Goal: Task Accomplishment & Management: Use online tool/utility

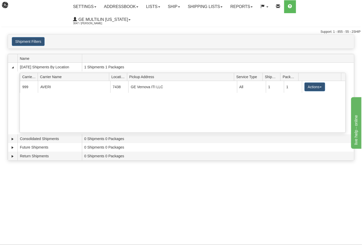
click at [210, 193] on div "Toggle navigation Settings Shipping Preferences Fields Preferences New Recipien…" at bounding box center [181, 122] width 362 height 245
click at [180, 4] on link "Ship" at bounding box center [174, 6] width 20 height 13
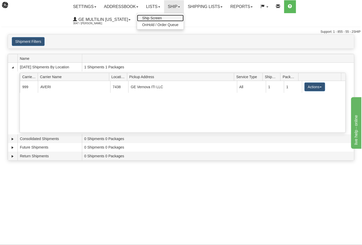
click at [168, 15] on link "Ship Screen" at bounding box center [160, 18] width 47 height 7
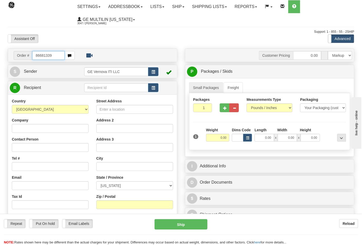
type input "86681339"
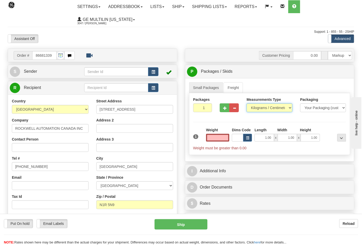
type input "0.00"
click at [263, 109] on select "Pounds / Inches Kilograms / Centimeters" at bounding box center [270, 107] width 46 height 9
select select "0"
click at [247, 104] on select "Pounds / Inches Kilograms / Centimeters" at bounding box center [270, 107] width 46 height 9
click at [222, 110] on button "button" at bounding box center [225, 107] width 10 height 9
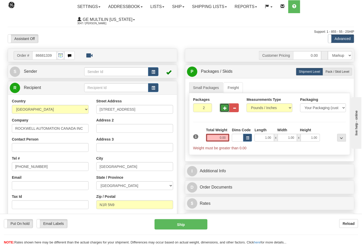
click at [222, 110] on button "button" at bounding box center [225, 107] width 10 height 9
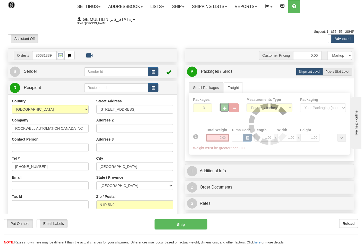
click at [223, 110] on div at bounding box center [270, 124] width 161 height 62
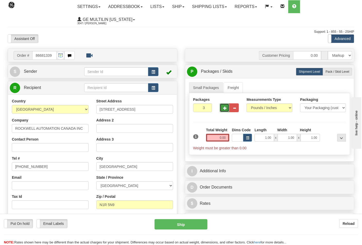
click at [225, 109] on span "button" at bounding box center [225, 107] width 4 height 3
type input "4"
click at [339, 75] on label "Pack / Skid Level Pack.." at bounding box center [337, 72] width 29 height 8
radio input "true"
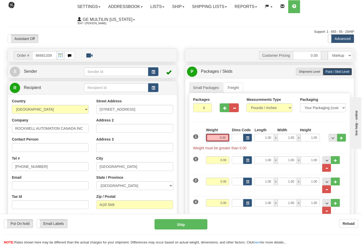
click at [229, 138] on input "0.00" at bounding box center [217, 138] width 23 height 8
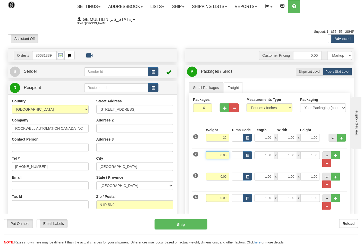
type input "32.00"
click at [225, 153] on input "0.00" at bounding box center [217, 155] width 23 height 8
type input "32.00"
click at [227, 178] on input "0.00" at bounding box center [217, 177] width 23 height 8
type input "32.00"
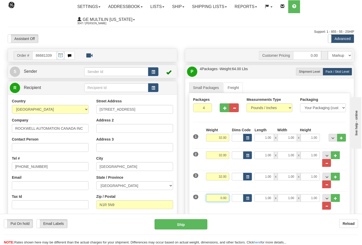
click at [228, 197] on input "0.00" at bounding box center [217, 198] width 23 height 8
click button "Delete" at bounding box center [0, 0] width 0 height 0
type input "38.00"
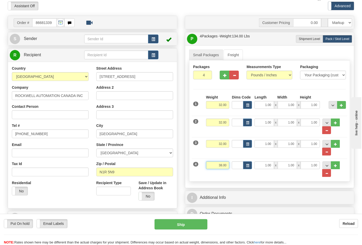
scroll to position [86, 0]
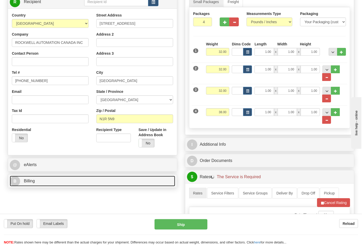
click at [86, 182] on link "B Billing" at bounding box center [93, 181] width 166 height 11
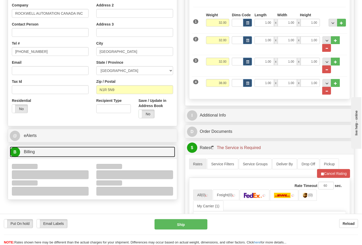
scroll to position [143, 0]
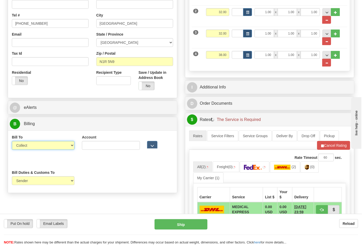
click at [29, 148] on select "Sender Recipient Third Party Collect" at bounding box center [43, 145] width 63 height 9
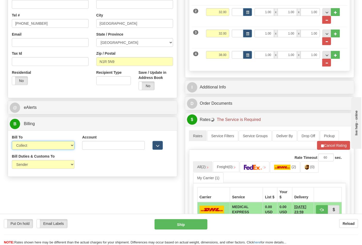
select select "2"
click at [12, 142] on select "Sender Recipient Third Party Collect" at bounding box center [43, 145] width 63 height 9
click at [91, 151] on div "Account 3rd Party Account List Please select" at bounding box center [113, 144] width 70 height 19
click at [92, 146] on input "Account" at bounding box center [113, 145] width 63 height 9
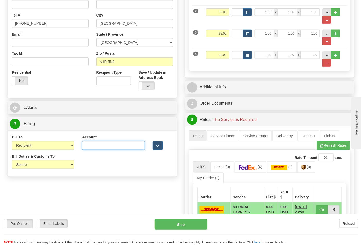
paste input "950380623"
type input "950380623"
click at [291, 169] on span "(2)" at bounding box center [291, 167] width 4 height 4
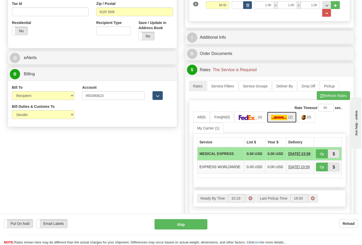
scroll to position [258, 0]
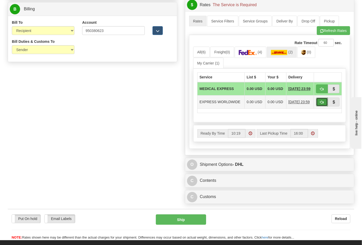
click at [319, 106] on button "button" at bounding box center [322, 102] width 12 height 9
type input "P"
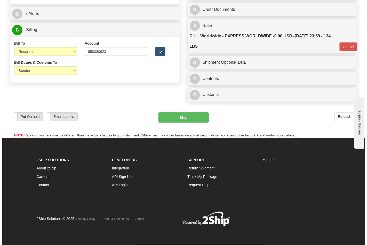
scroll to position [239, 0]
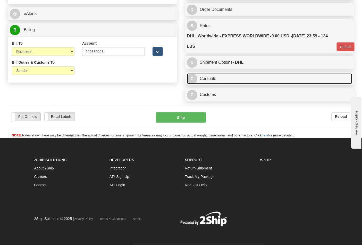
click at [219, 79] on link "C Contents" at bounding box center [270, 78] width 166 height 11
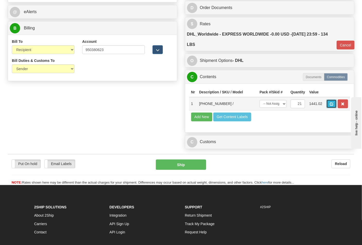
click at [337, 105] on button "button" at bounding box center [332, 104] width 10 height 9
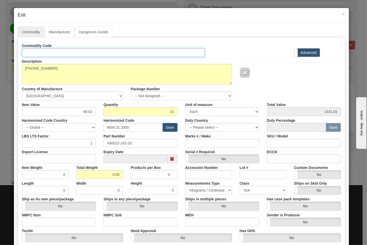
drag, startPoint x: 61, startPoint y: 49, endPoint x: 66, endPoint y: 52, distance: 5.5
click at [61, 49] on input "Id" at bounding box center [113, 52] width 183 height 9
type input "TRANSFORMERS"
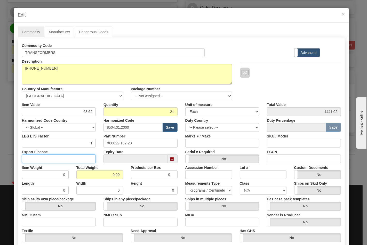
drag, startPoint x: 83, startPoint y: 156, endPoint x: 78, endPoint y: 158, distance: 5.4
click at [83, 156] on input "Export License" at bounding box center [59, 158] width 74 height 9
type input "N/A"
drag, startPoint x: 89, startPoint y: 172, endPoint x: 136, endPoint y: 175, distance: 46.5
click at [136, 175] on div "Item Weight 0 Total Weight 0.00 Products per Box 0 Accession Number Lot # Custo…" at bounding box center [181, 171] width 326 height 16
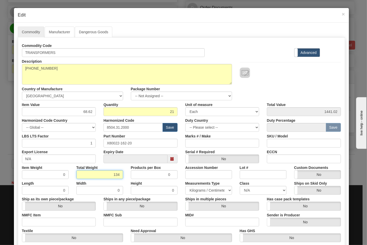
type input "134"
type input "6.3810"
click at [83, 222] on input "NMFC Item" at bounding box center [59, 222] width 74 height 9
type input "63170"
click at [111, 224] on input "NMFC Sub" at bounding box center [140, 222] width 74 height 9
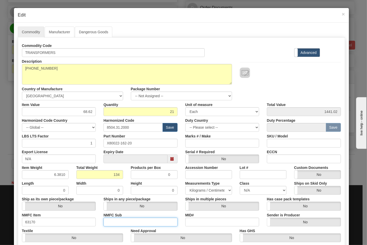
type input "4"
click at [251, 189] on select "N/A 50.0 55.0 60.0 65.0 70.0 85.0 92.5 100.0 125.0 175.0 250.0 300.0 400.0" at bounding box center [263, 190] width 47 height 9
select select "70.0"
click at [240, 186] on select "N/A 50.0 55.0 60.0 65.0 70.0 85.0 92.5 100.0 125.0 175.0 250.0 300.0 400.0" at bounding box center [263, 190] width 47 height 9
click at [283, 161] on input "ECCN" at bounding box center [304, 158] width 74 height 9
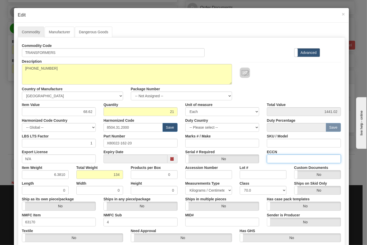
type input "EAR99"
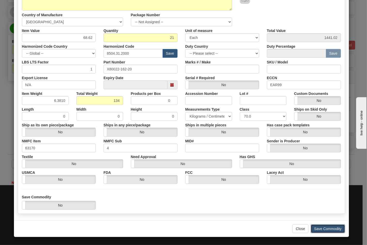
click at [330, 231] on button "Save Commodity" at bounding box center [327, 228] width 34 height 9
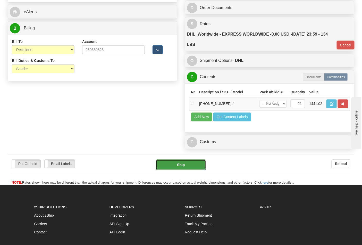
click at [178, 170] on button "Ship" at bounding box center [181, 165] width 50 height 10
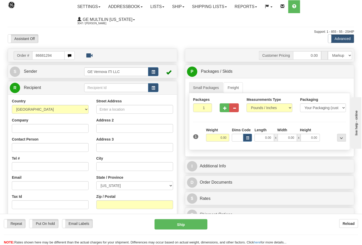
type input "86681294"
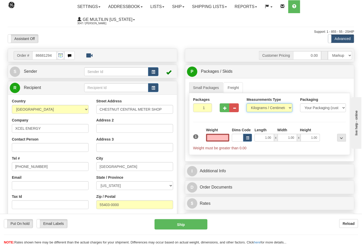
type input "0.00"
click at [259, 107] on select "Pounds / Inches Kilograms / Centimeters" at bounding box center [270, 107] width 46 height 9
select select "0"
click at [247, 104] on select "Pounds / Inches Kilograms / Centimeters" at bounding box center [270, 107] width 46 height 9
click at [226, 138] on input "0.00" at bounding box center [217, 138] width 23 height 8
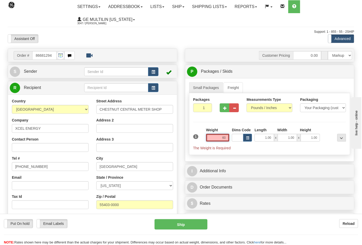
click button "Delete" at bounding box center [0, 0] width 0 height 0
type input "60.00"
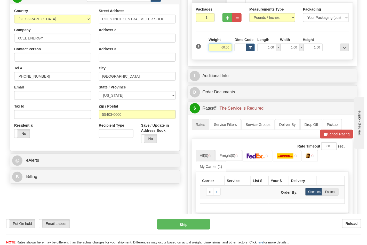
scroll to position [114, 0]
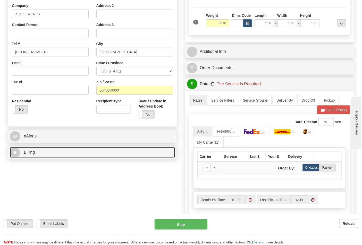
click at [57, 151] on link "B Billing" at bounding box center [93, 152] width 166 height 11
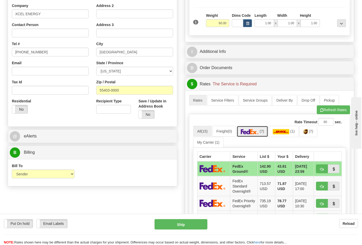
click at [249, 136] on link "(7)" at bounding box center [253, 131] width 32 height 11
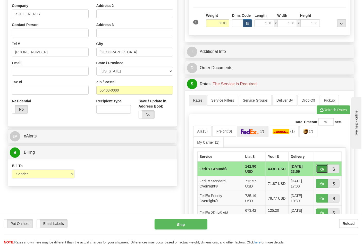
click at [324, 169] on span "button" at bounding box center [323, 169] width 4 height 3
type input "92"
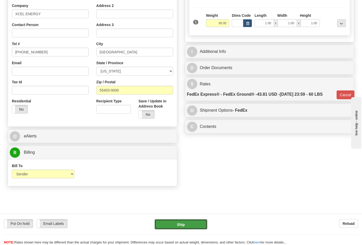
click at [190, 222] on button "Ship" at bounding box center [181, 224] width 53 height 10
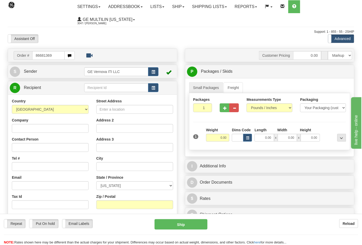
type input "86681369"
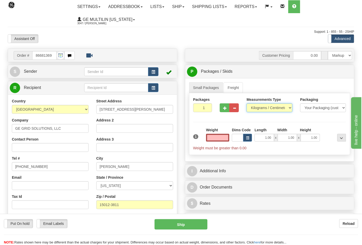
type input "0.00"
click at [262, 110] on select "Pounds / Inches Kilograms / Centimeters" at bounding box center [270, 107] width 46 height 9
select select "0"
click at [247, 104] on select "Pounds / Inches Kilograms / Centimeters" at bounding box center [270, 107] width 46 height 9
click at [227, 139] on input "0.00" at bounding box center [217, 138] width 23 height 8
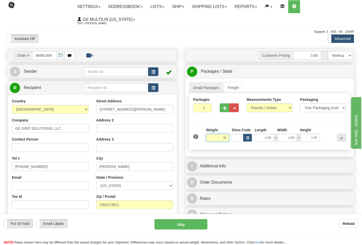
click button "Delete" at bounding box center [0, 0] width 0 height 0
type input "42.00"
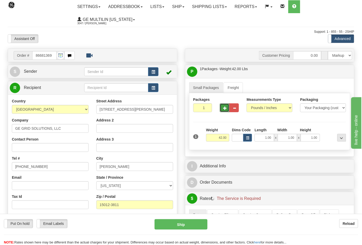
drag, startPoint x: 221, startPoint y: 110, endPoint x: 218, endPoint y: 121, distance: 11.4
click at [221, 110] on button "button" at bounding box center [225, 107] width 10 height 9
type input "2"
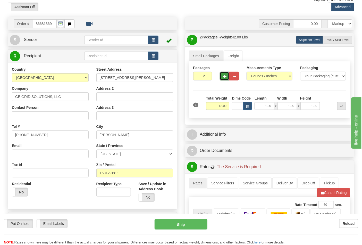
scroll to position [114, 0]
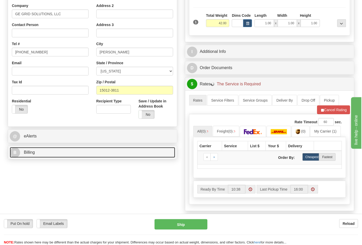
click at [47, 152] on link "B Billing" at bounding box center [93, 152] width 166 height 11
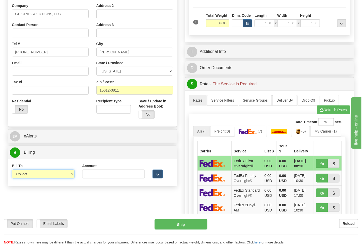
click at [31, 176] on select "Sender Recipient Third Party Collect" at bounding box center [43, 174] width 63 height 9
select select "2"
click at [12, 170] on select "Sender Recipient Third Party Collect" at bounding box center [43, 174] width 63 height 9
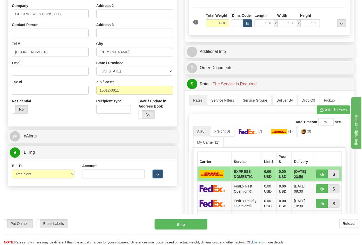
click at [102, 181] on div "Account 3rd Party Account List Please select" at bounding box center [113, 172] width 70 height 19
click at [101, 177] on input "Account" at bounding box center [113, 174] width 63 height 9
type input "712304588"
click at [258, 136] on link "(7)" at bounding box center [251, 131] width 32 height 11
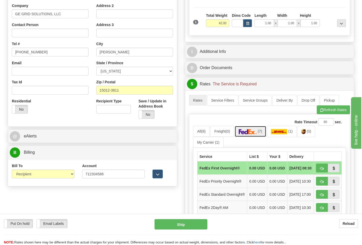
scroll to position [200, 0]
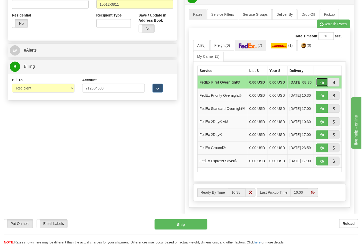
click at [321, 83] on span "button" at bounding box center [323, 82] width 4 height 3
type input "06"
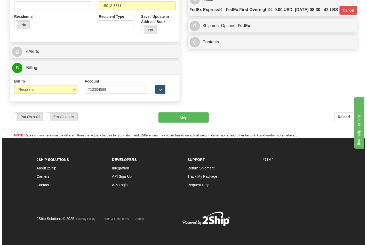
scroll to position [200, 0]
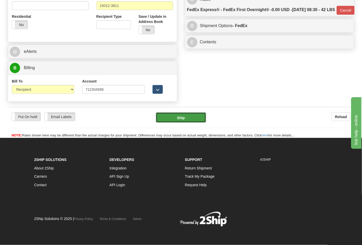
click at [184, 115] on button "Ship" at bounding box center [181, 117] width 50 height 10
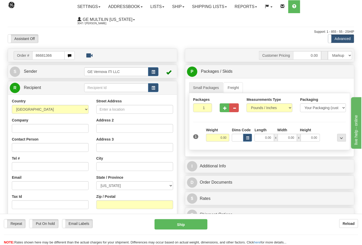
type input "86681366"
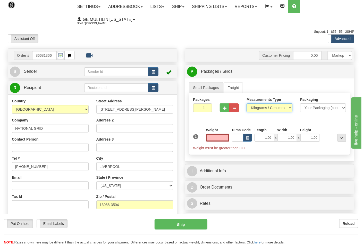
type input "0.00"
click at [262, 111] on select "Pounds / Inches Kilograms / Centimeters" at bounding box center [270, 107] width 46 height 9
select select "0"
click at [247, 104] on select "Pounds / Inches Kilograms / Centimeters" at bounding box center [270, 107] width 46 height 9
click at [226, 136] on input "0.00" at bounding box center [217, 138] width 23 height 8
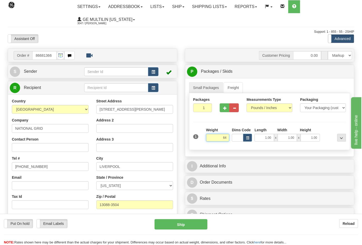
click button "Delete" at bounding box center [0, 0] width 0 height 0
type input "64.00"
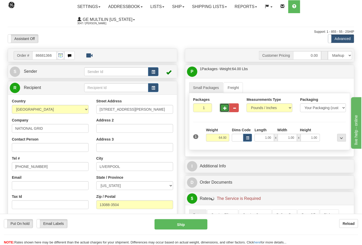
click at [224, 108] on span "button" at bounding box center [225, 107] width 4 height 3
type input "2"
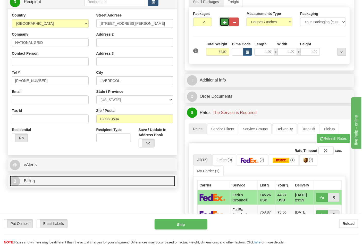
click at [57, 180] on link "B Billing" at bounding box center [93, 181] width 166 height 11
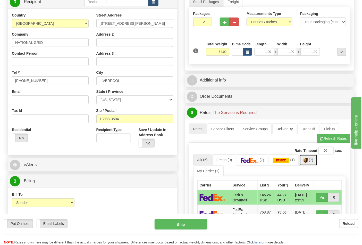
click at [306, 163] on img at bounding box center [306, 160] width 4 height 5
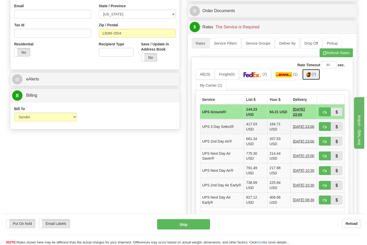
scroll to position [172, 0]
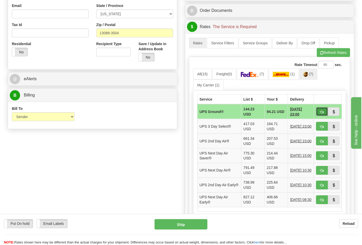
click at [320, 114] on button "button" at bounding box center [322, 111] width 12 height 9
type input "03"
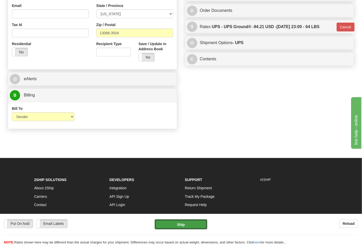
click at [178, 223] on button "Ship" at bounding box center [181, 224] width 53 height 10
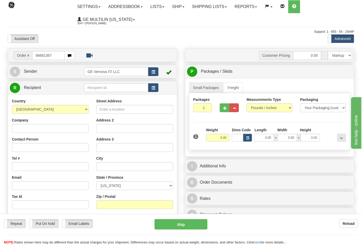
type input "86681367"
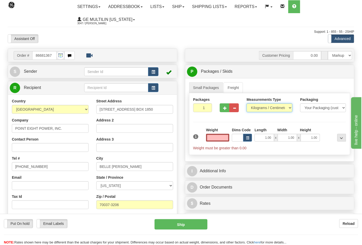
type input "0.00"
click at [259, 107] on select "Pounds / Inches Kilograms / Centimeters" at bounding box center [270, 107] width 46 height 9
select select "0"
click at [247, 104] on select "Pounds / Inches Kilograms / Centimeters" at bounding box center [270, 107] width 46 height 9
click at [220, 107] on button "button" at bounding box center [225, 107] width 10 height 9
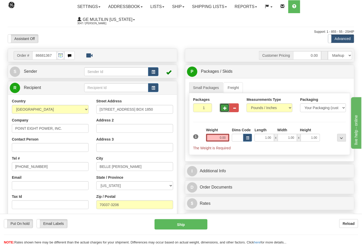
type input "2"
click at [227, 138] on input "0.00" at bounding box center [217, 138] width 23 height 8
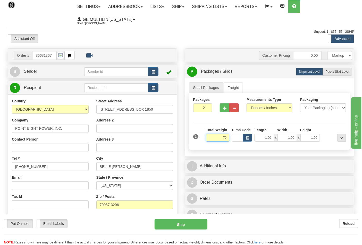
click button "Delete" at bounding box center [0, 0] width 0 height 0
type input "70.00"
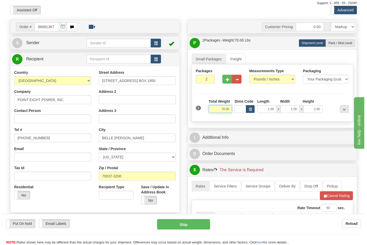
scroll to position [143, 0]
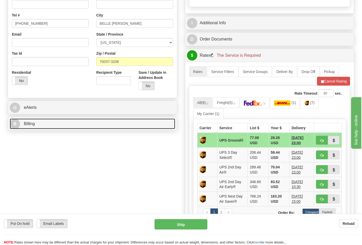
click at [36, 123] on link "B Billing" at bounding box center [93, 124] width 166 height 11
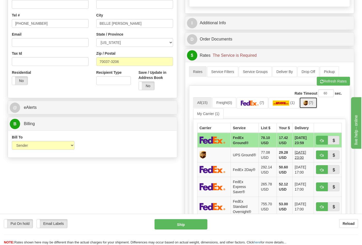
click at [308, 105] on img at bounding box center [306, 103] width 4 height 5
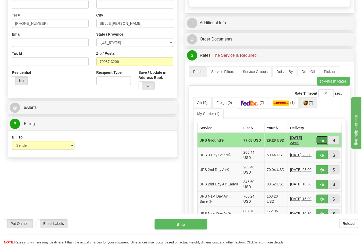
click at [321, 141] on span "button" at bounding box center [323, 140] width 4 height 3
type input "03"
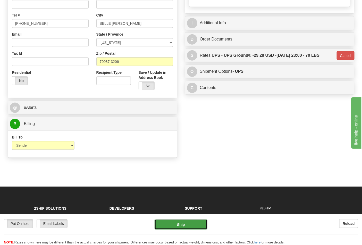
click at [183, 227] on button "Ship" at bounding box center [181, 224] width 53 height 10
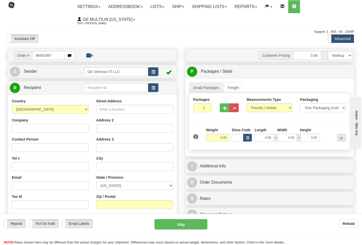
type input "86681897"
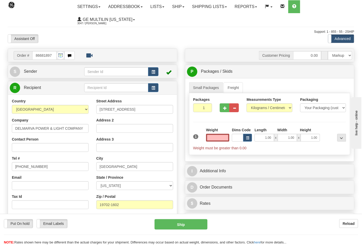
type input "0.00"
click at [265, 103] on div "Measurements Type Pounds / Inches Kilograms / Centimeters" at bounding box center [270, 104] width 46 height 15
drag, startPoint x: 267, startPoint y: 109, endPoint x: 266, endPoint y: 112, distance: 3.5
click at [267, 109] on select "Pounds / Inches Kilograms / Centimeters" at bounding box center [270, 107] width 46 height 9
select select "0"
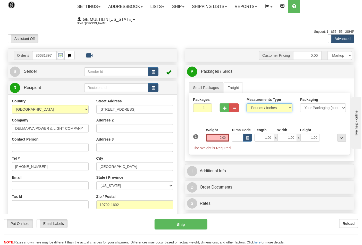
click at [247, 104] on select "Pounds / Inches Kilograms / Centimeters" at bounding box center [270, 107] width 46 height 9
click at [223, 106] on span "button" at bounding box center [225, 107] width 4 height 3
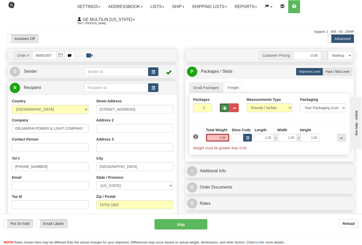
click at [226, 108] on span "button" at bounding box center [225, 107] width 4 height 3
click at [225, 110] on span "button" at bounding box center [225, 107] width 4 height 3
type input "4"
click at [334, 72] on span "Pack / Skid Level" at bounding box center [338, 72] width 24 height 4
radio input "true"
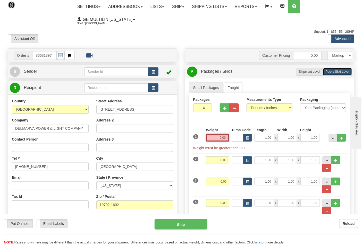
click at [226, 137] on input "0.00" at bounding box center [217, 138] width 23 height 8
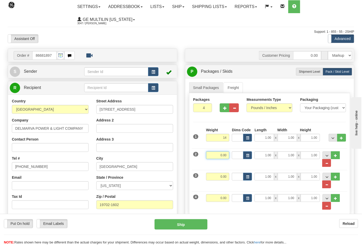
type input "14.00"
click at [227, 156] on input "0.00" at bounding box center [217, 155] width 23 height 8
type input "14.00"
click at [228, 179] on input "0.00" at bounding box center [217, 177] width 23 height 8
type input "14.00"
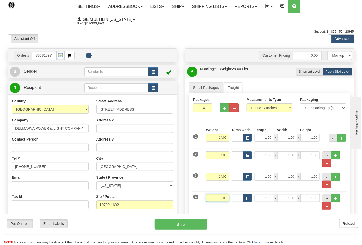
click at [228, 195] on input "0.00" at bounding box center [217, 198] width 23 height 8
click button "Delete" at bounding box center [0, 0] width 0 height 0
type input "9.00"
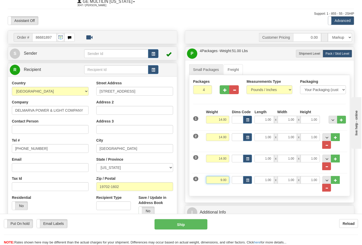
scroll to position [86, 0]
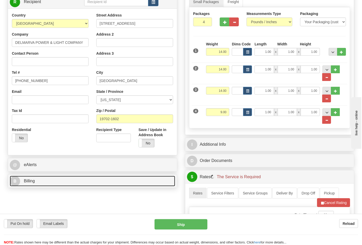
click at [52, 186] on link "B Billing" at bounding box center [93, 181] width 166 height 11
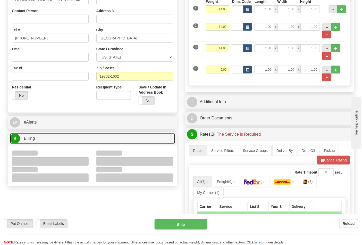
scroll to position [172, 0]
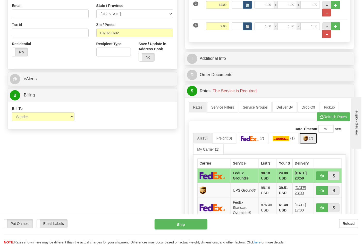
click at [308, 139] on img at bounding box center [306, 138] width 4 height 5
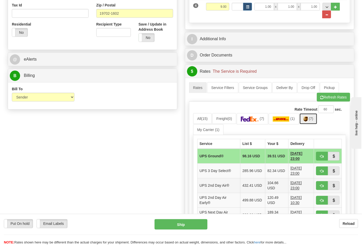
scroll to position [229, 0]
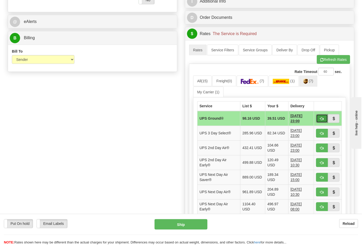
click at [321, 120] on span "button" at bounding box center [323, 118] width 4 height 3
type input "03"
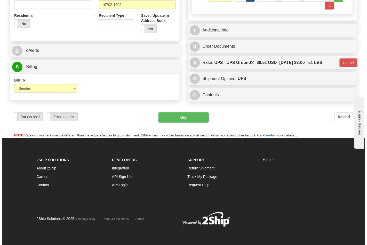
scroll to position [202, 0]
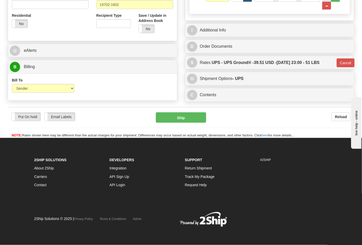
click at [184, 123] on div "Put On hold Put On hold Email Labels Email Labels Edit Reload Ship" at bounding box center [181, 125] width 347 height 26
click at [184, 122] on button "Ship" at bounding box center [181, 117] width 50 height 10
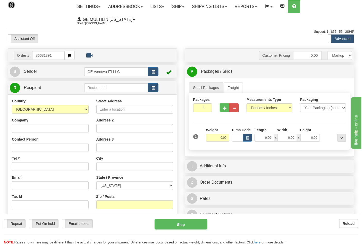
type input "86681891"
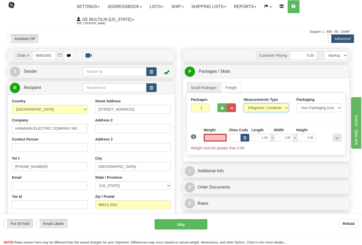
type input "0.00"
drag, startPoint x: 266, startPoint y: 108, endPoint x: 266, endPoint y: 112, distance: 4.4
click at [266, 108] on select "Pounds / Inches Kilograms / Centimeters" at bounding box center [266, 107] width 45 height 9
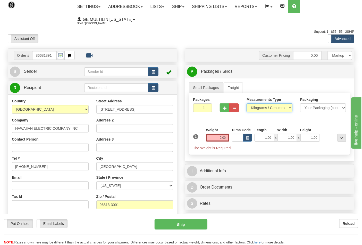
select select "0"
click at [247, 104] on select "Pounds / Inches Kilograms / Centimeters" at bounding box center [270, 107] width 46 height 9
click at [225, 112] on button "button" at bounding box center [225, 107] width 10 height 9
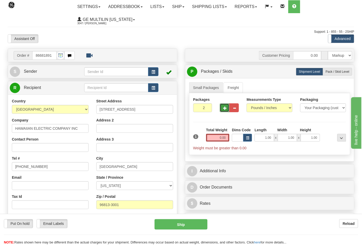
click at [226, 110] on button "button" at bounding box center [225, 107] width 10 height 9
type input "3"
click at [227, 139] on input "0.00" at bounding box center [217, 138] width 23 height 8
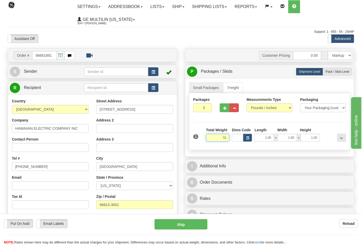
click button "Delete" at bounding box center [0, 0] width 0 height 0
type input "51.00"
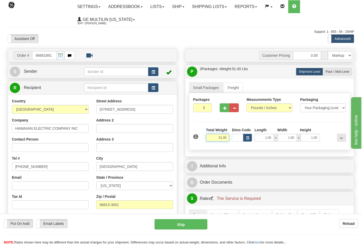
scroll to position [86, 0]
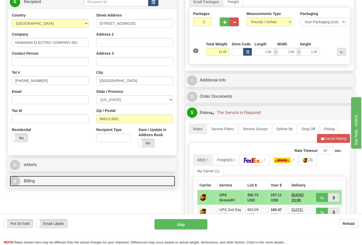
click at [67, 184] on link "B Billing" at bounding box center [93, 181] width 166 height 11
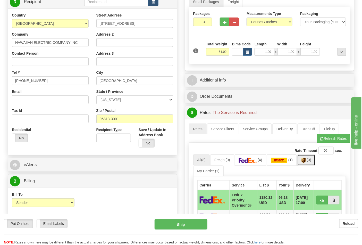
click at [303, 163] on link "(3)" at bounding box center [307, 159] width 18 height 11
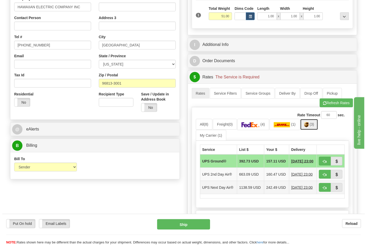
scroll to position [172, 0]
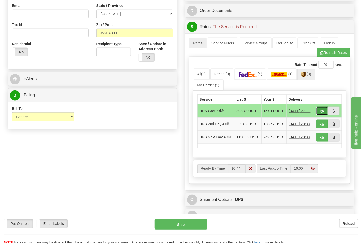
click at [321, 112] on span "button" at bounding box center [323, 111] width 4 height 3
type input "03"
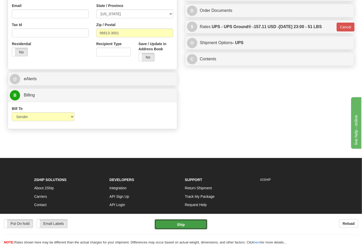
click at [186, 221] on button "Ship" at bounding box center [181, 224] width 53 height 10
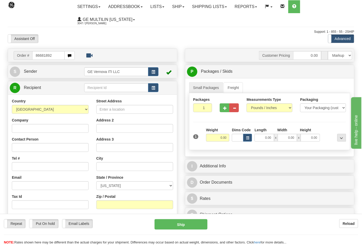
type input "86681892"
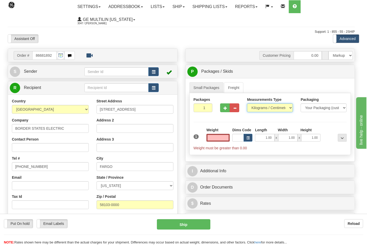
type input "0.00"
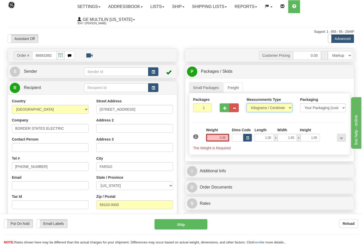
drag, startPoint x: 259, startPoint y: 107, endPoint x: 259, endPoint y: 112, distance: 5.2
click at [259, 107] on select "Pounds / Inches Kilograms / Centimeters" at bounding box center [270, 107] width 46 height 9
select select "0"
click at [247, 104] on select "Pounds / Inches Kilograms / Centimeters" at bounding box center [270, 107] width 46 height 9
click at [227, 109] on button "button" at bounding box center [225, 107] width 10 height 9
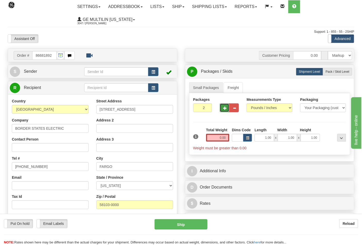
click at [227, 109] on button "button" at bounding box center [225, 107] width 10 height 9
type input "4"
click at [226, 139] on input "0.00" at bounding box center [217, 138] width 23 height 8
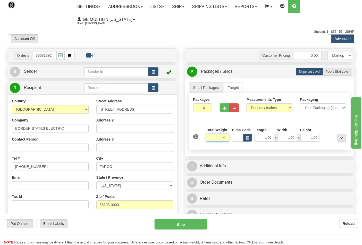
click button "Delete" at bounding box center [0, 0] width 0 height 0
type input "44.00"
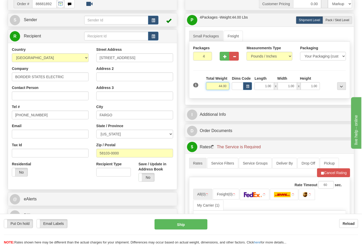
scroll to position [86, 0]
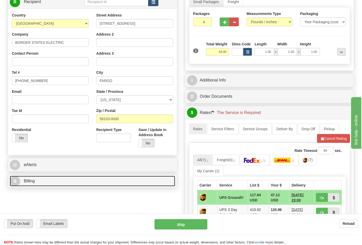
click at [65, 181] on link "B Billing" at bounding box center [93, 181] width 166 height 11
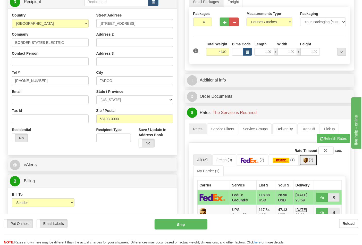
click at [308, 161] on img at bounding box center [306, 160] width 4 height 5
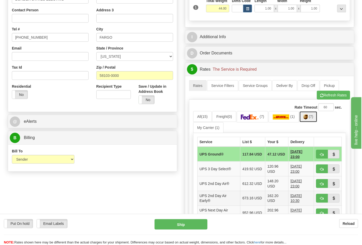
scroll to position [200, 0]
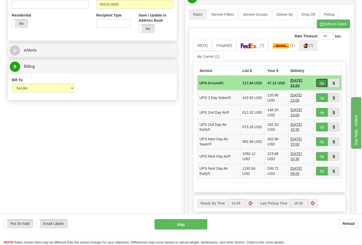
click at [324, 83] on span "button" at bounding box center [323, 83] width 4 height 3
type input "03"
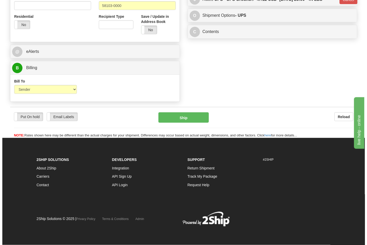
scroll to position [192, 0]
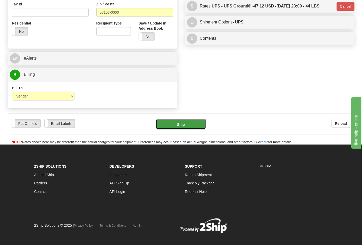
click at [184, 125] on button "Ship" at bounding box center [181, 124] width 50 height 10
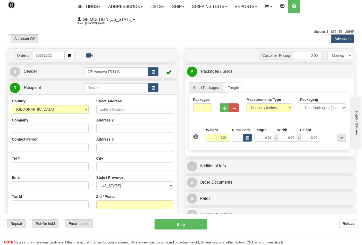
type input "86681862"
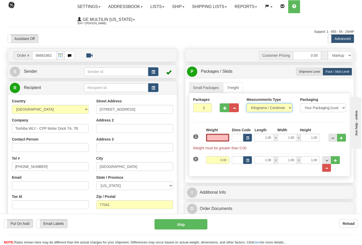
type input "0.00"
drag, startPoint x: 261, startPoint y: 105, endPoint x: 262, endPoint y: 111, distance: 6.2
click at [261, 105] on select "Pounds / Inches Kilograms / Centimeters" at bounding box center [270, 107] width 46 height 9
select select "0"
click at [247, 104] on select "Pounds / Inches Kilograms / Centimeters" at bounding box center [270, 107] width 46 height 9
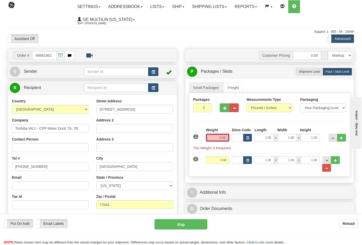
click at [228, 136] on input "0.00" at bounding box center [217, 138] width 23 height 8
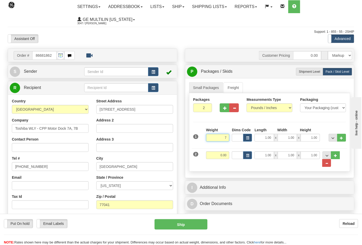
click button "Delete" at bounding box center [0, 0] width 0 height 0
type input "7.00"
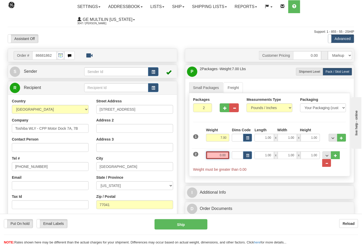
click at [229, 156] on input "0.00" at bounding box center [217, 155] width 23 height 8
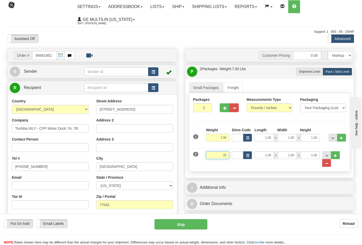
click button "Delete" at bounding box center [0, 0] width 0 height 0
type input "25.00"
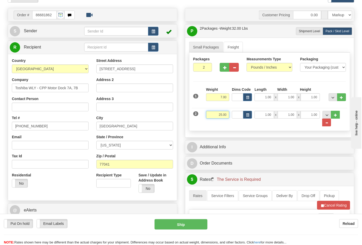
scroll to position [114, 0]
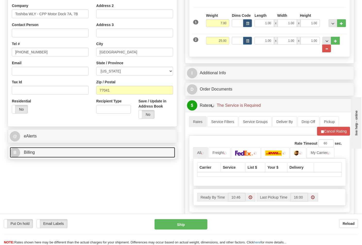
click at [53, 153] on link "B Billing" at bounding box center [93, 152] width 166 height 11
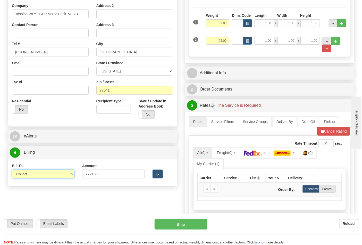
click at [37, 174] on select "Sender Recipient Third Party Collect" at bounding box center [43, 174] width 63 height 9
select select "2"
click at [12, 170] on select "Sender Recipient Third Party Collect" at bounding box center [43, 174] width 63 height 9
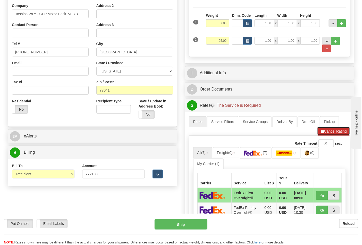
click at [326, 133] on button "Cancel Rating" at bounding box center [333, 131] width 33 height 9
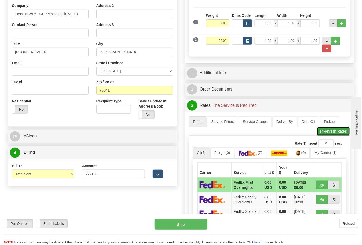
click at [326, 133] on button "Refresh Rates" at bounding box center [333, 131] width 33 height 9
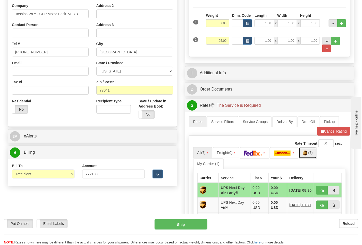
click at [311, 155] on span "(7)" at bounding box center [311, 153] width 4 height 4
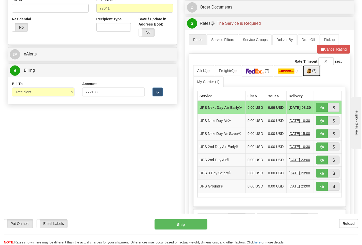
scroll to position [229, 0]
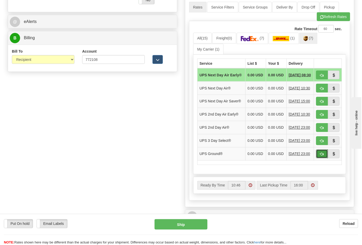
drag, startPoint x: 326, startPoint y: 167, endPoint x: 323, endPoint y: 167, distance: 3.6
click at [325, 158] on button "button" at bounding box center [322, 154] width 12 height 9
type input "03"
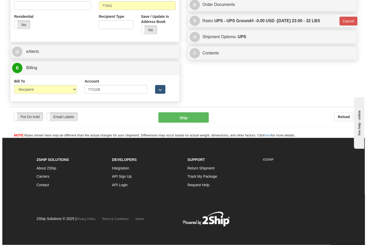
scroll to position [200, 0]
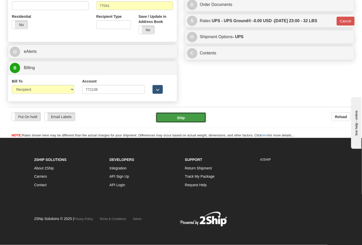
click at [192, 115] on button "Ship" at bounding box center [181, 117] width 50 height 10
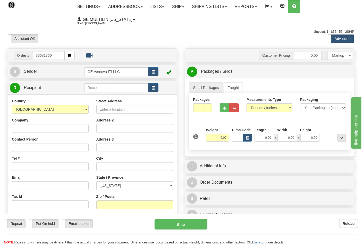
type input "86681860"
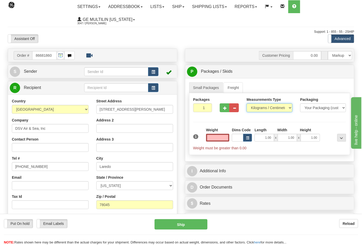
type input "0.00"
click at [259, 106] on select "Pounds / Inches Kilograms / Centimeters" at bounding box center [270, 107] width 46 height 9
select select "0"
click at [247, 104] on select "Pounds / Inches Kilograms / Centimeters" at bounding box center [270, 107] width 46 height 9
click at [226, 140] on input "0.00" at bounding box center [217, 138] width 23 height 8
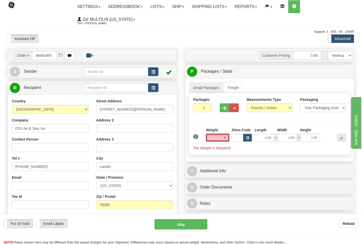
click button "Delete" at bounding box center [0, 0] width 0 height 0
type input "8.00"
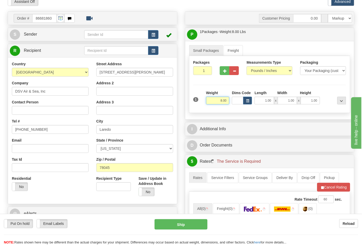
scroll to position [114, 0]
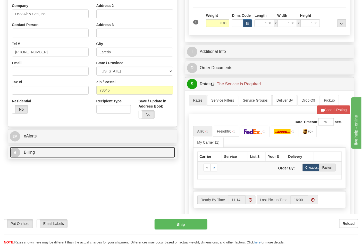
click at [64, 158] on link "B Billing" at bounding box center [93, 152] width 166 height 11
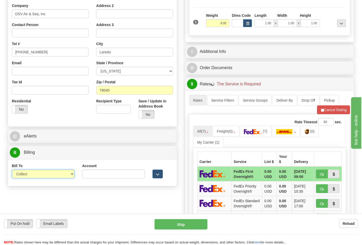
click at [25, 175] on select "Sender Recipient Third Party Collect" at bounding box center [43, 174] width 63 height 9
click at [12, 170] on select "Sender Recipient Third Party Collect" at bounding box center [43, 174] width 63 height 9
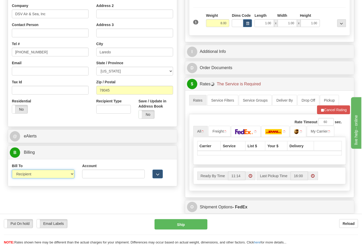
click at [30, 178] on select "Sender Recipient Third Party Collect" at bounding box center [43, 174] width 63 height 9
select select "4"
click at [12, 170] on select "Sender Recipient Third Party Collect" at bounding box center [43, 174] width 63 height 9
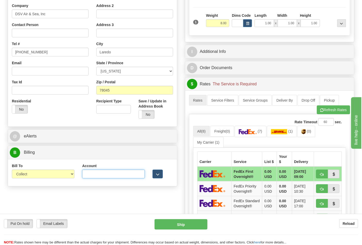
click at [105, 173] on input "Account" at bounding box center [113, 174] width 63 height 9
paste input "587102"
type input "587102"
click at [324, 107] on button "Refresh Rates" at bounding box center [333, 109] width 33 height 9
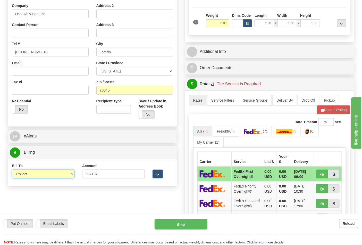
click at [44, 178] on select "Sender Recipient Third Party Collect" at bounding box center [43, 174] width 63 height 9
click at [12, 170] on select "Sender Recipient Third Party Collect" at bounding box center [43, 174] width 63 height 9
drag, startPoint x: 39, startPoint y: 171, endPoint x: 40, endPoint y: 178, distance: 7.2
click at [40, 173] on select "Sender Recipient Third Party Collect" at bounding box center [43, 174] width 63 height 9
select select "2"
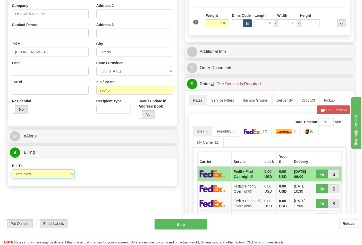
click at [12, 170] on select "Sender Recipient Third Party Collect" at bounding box center [43, 174] width 63 height 9
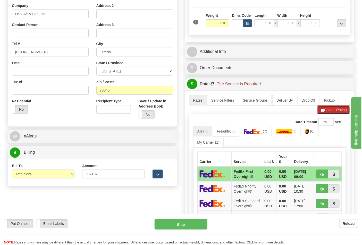
click at [328, 112] on button "Cancel Rating" at bounding box center [333, 109] width 33 height 9
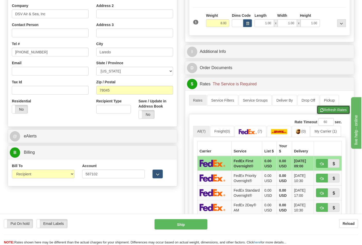
click at [328, 112] on button "Refresh Rates" at bounding box center [333, 109] width 33 height 9
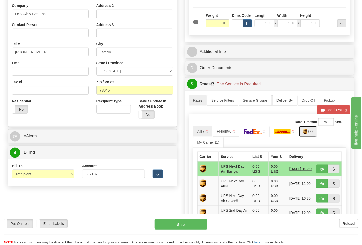
click at [311, 133] on span "(7)" at bounding box center [311, 131] width 4 height 4
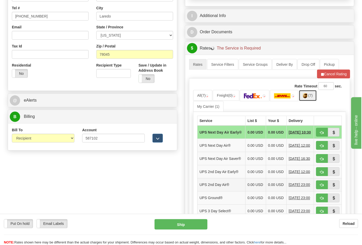
scroll to position [200, 0]
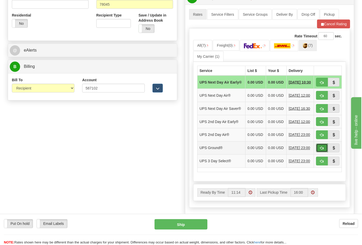
click at [324, 150] on span "button" at bounding box center [323, 148] width 4 height 3
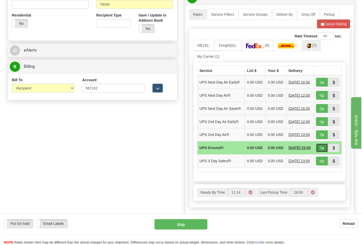
click at [323, 150] on span "button" at bounding box center [323, 148] width 4 height 3
click at [321, 150] on span "button" at bounding box center [323, 148] width 4 height 3
drag, startPoint x: 320, startPoint y: 156, endPoint x: 304, endPoint y: 70, distance: 87.4
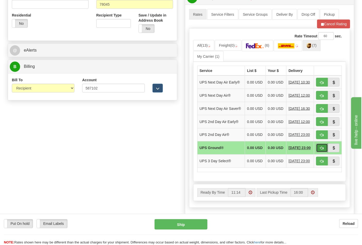
click at [321, 150] on span "button" at bounding box center [323, 148] width 4 height 3
click at [331, 24] on button "Cancel Rating" at bounding box center [333, 24] width 33 height 9
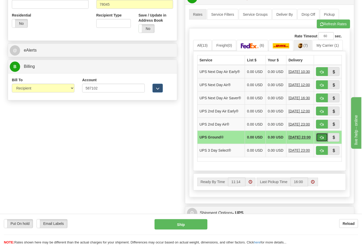
drag, startPoint x: 320, startPoint y: 147, endPoint x: 301, endPoint y: 148, distance: 18.8
click at [320, 142] on button "button" at bounding box center [322, 137] width 12 height 9
type input "03"
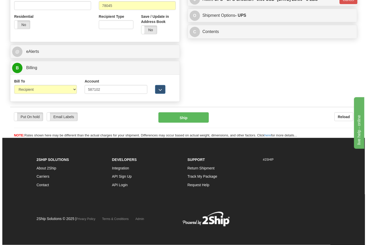
scroll to position [192, 0]
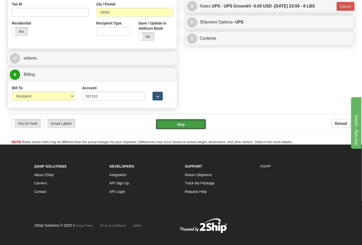
click at [186, 126] on button "Ship" at bounding box center [181, 124] width 50 height 10
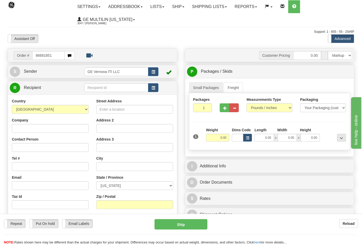
type input "86681851"
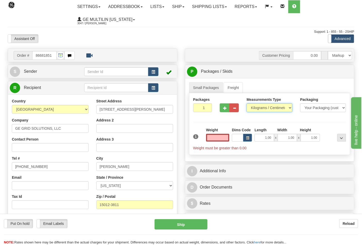
type input "0.00"
click at [262, 109] on select "Pounds / Inches Kilograms / Centimeters" at bounding box center [270, 107] width 46 height 9
select select "0"
click at [247, 104] on select "Pounds / Inches Kilograms / Centimeters" at bounding box center [270, 107] width 46 height 9
click at [228, 137] on input "0.00" at bounding box center [217, 138] width 23 height 8
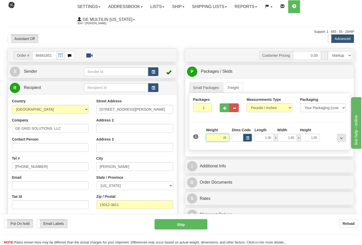
click button "Delete" at bounding box center [0, 0] width 0 height 0
type input "26.00"
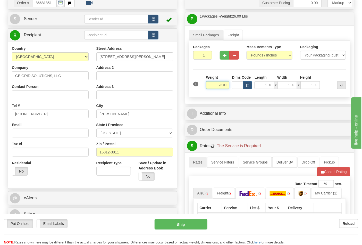
scroll to position [114, 0]
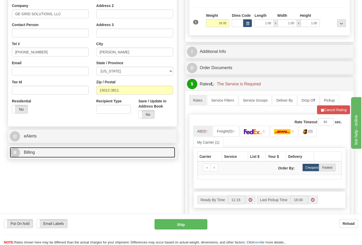
click at [53, 150] on link "B Billing" at bounding box center [93, 152] width 166 height 11
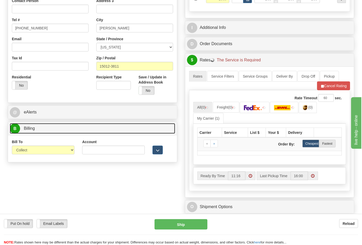
scroll to position [172, 0]
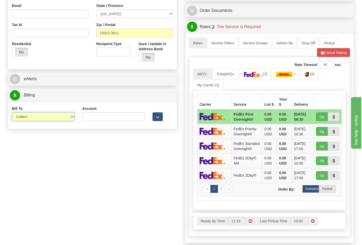
click at [27, 120] on select "Sender Recipient Third Party Collect" at bounding box center [43, 116] width 63 height 9
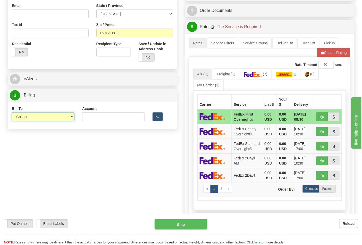
select select "2"
click at [12, 113] on select "Sender Recipient Third Party Collect" at bounding box center [43, 116] width 63 height 9
click at [90, 119] on input "Account" at bounding box center [113, 116] width 63 height 9
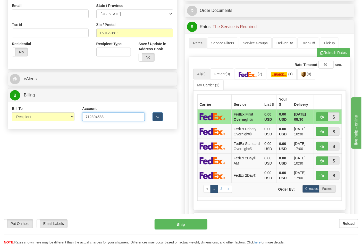
type input "712304588"
click button "Delete" at bounding box center [0, 0] width 0 height 0
click at [247, 77] on img at bounding box center [248, 74] width 18 height 5
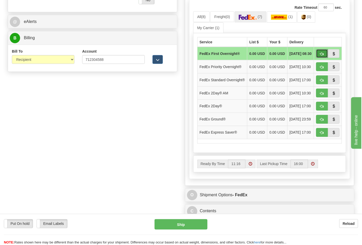
click at [324, 56] on span "button" at bounding box center [323, 53] width 4 height 3
type input "06"
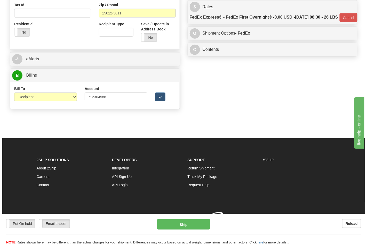
scroll to position [200, 0]
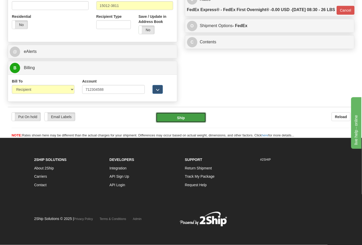
click at [198, 116] on button "Ship" at bounding box center [181, 117] width 50 height 10
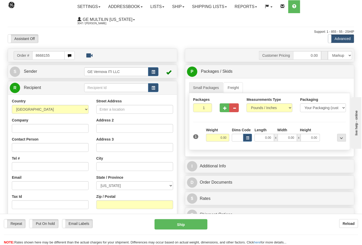
type input "8668155"
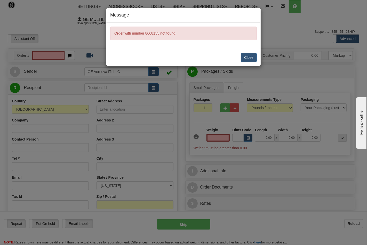
type input "0.00"
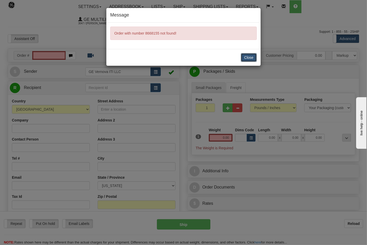
click at [247, 56] on button "Close" at bounding box center [249, 57] width 16 height 9
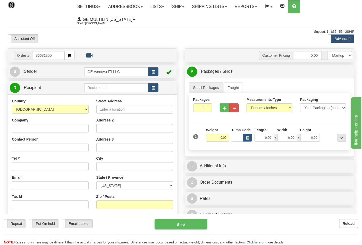
type input "86681855"
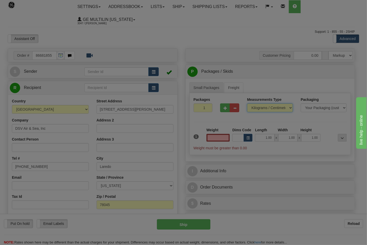
type input "0.00"
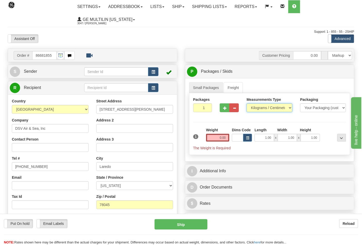
click at [265, 110] on select "Pounds / Inches Kilograms / Centimeters" at bounding box center [270, 107] width 46 height 9
select select "0"
click at [247, 104] on select "Pounds / Inches Kilograms / Centimeters" at bounding box center [270, 107] width 46 height 9
click at [224, 138] on input "0.00" at bounding box center [217, 138] width 23 height 8
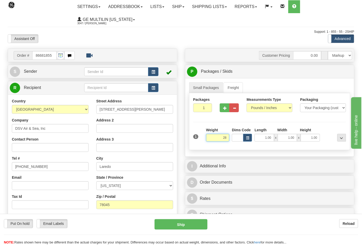
click button "Delete" at bounding box center [0, 0] width 0 height 0
type input "28.00"
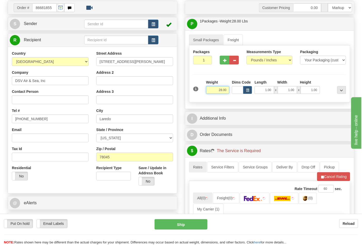
scroll to position [86, 0]
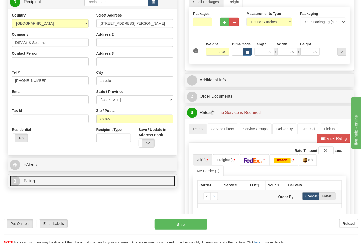
click at [71, 177] on link "B Billing" at bounding box center [93, 181] width 166 height 11
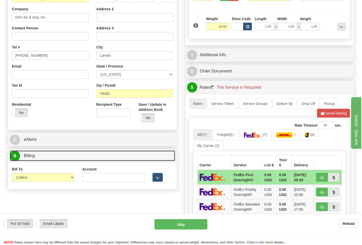
scroll to position [143, 0]
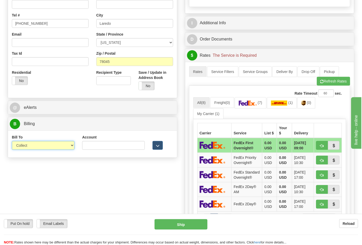
click at [32, 146] on select "Sender Recipient Third Party Collect" at bounding box center [43, 145] width 63 height 9
select select "2"
click at [12, 142] on select "Sender Recipient Third Party Collect" at bounding box center [43, 145] width 63 height 9
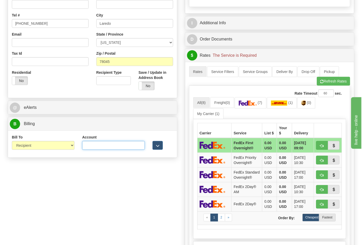
click at [94, 147] on input "Account" at bounding box center [113, 145] width 63 height 9
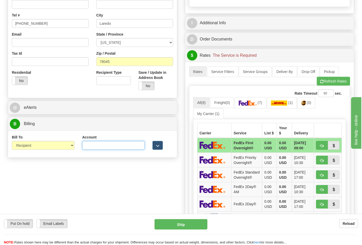
paste input "587102"
type input "587102"
click at [320, 88] on div "Rate Timeout 60 sec. All (8) Freight (0) (7) (1)" at bounding box center [269, 175] width 161 height 179
click at [321, 86] on button "Refresh Rates" at bounding box center [333, 81] width 33 height 9
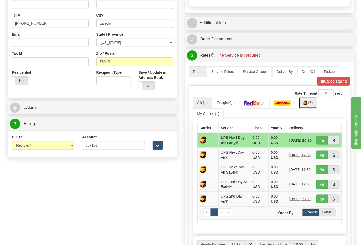
click at [310, 105] on link "(7)" at bounding box center [308, 102] width 18 height 11
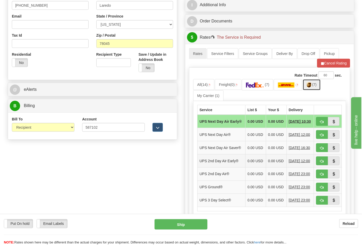
scroll to position [200, 0]
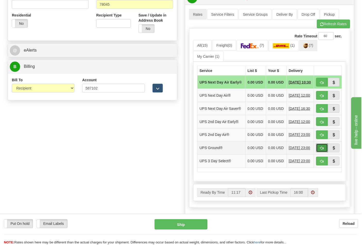
click at [323, 152] on button "button" at bounding box center [322, 148] width 12 height 9
type input "03"
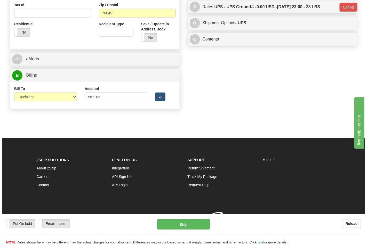
scroll to position [192, 0]
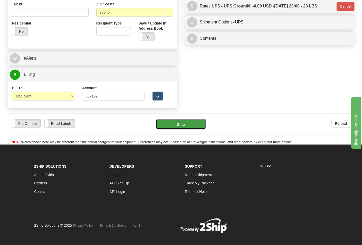
click at [190, 126] on button "Ship" at bounding box center [181, 124] width 50 height 10
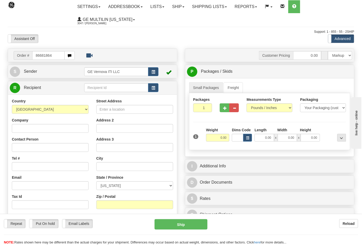
type input "86681864"
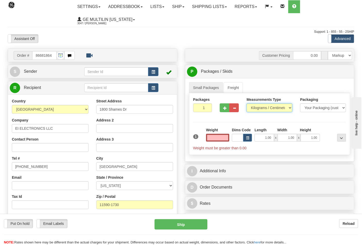
type input "0.00"
drag, startPoint x: 262, startPoint y: 106, endPoint x: 259, endPoint y: 112, distance: 6.2
click at [262, 106] on select "Pounds / Inches Kilograms / Centimeters" at bounding box center [270, 107] width 46 height 9
select select "0"
click at [247, 104] on select "Pounds / Inches Kilograms / Centimeters" at bounding box center [270, 107] width 46 height 9
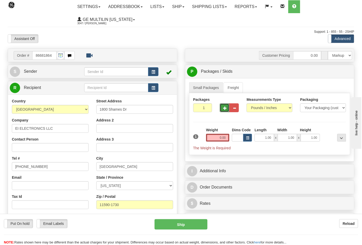
click at [227, 109] on button "button" at bounding box center [225, 107] width 10 height 9
type input "2"
click at [329, 73] on span "Pack / Skid Level" at bounding box center [338, 72] width 24 height 4
radio input "true"
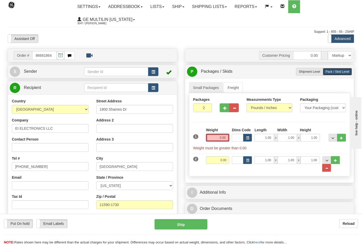
click at [228, 139] on input "0.00" at bounding box center [217, 138] width 23 height 8
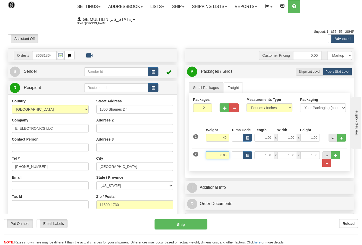
type input "40.00"
click at [228, 156] on input "0.00" at bounding box center [217, 155] width 23 height 8
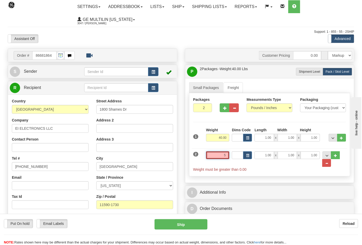
click button "Delete" at bounding box center [0, 0] width 0 height 0
type input "5.00"
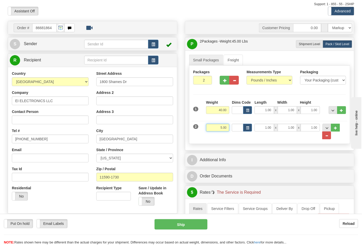
scroll to position [86, 0]
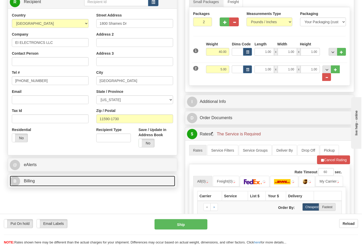
click at [42, 183] on link "B Billing" at bounding box center [93, 181] width 166 height 11
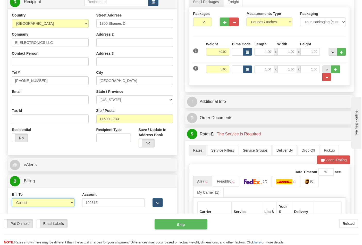
click at [46, 203] on select "Sender Recipient Third Party Collect" at bounding box center [43, 202] width 63 height 9
select select "2"
click at [12, 199] on select "Sender Recipient Third Party Collect" at bounding box center [43, 202] width 63 height 9
click at [325, 164] on button "Cancel Rating" at bounding box center [333, 159] width 33 height 9
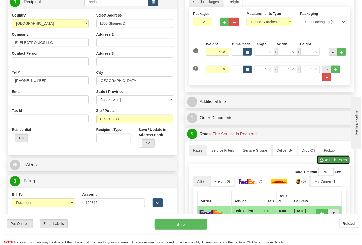
click at [325, 164] on button "Refresh Rates" at bounding box center [333, 159] width 33 height 9
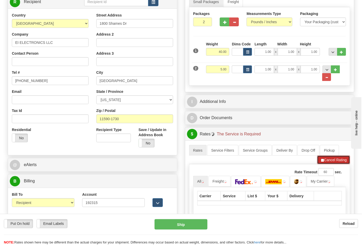
click at [324, 164] on button "Cancel Rating" at bounding box center [333, 159] width 33 height 9
click at [324, 164] on button "Refresh Rates" at bounding box center [333, 159] width 33 height 9
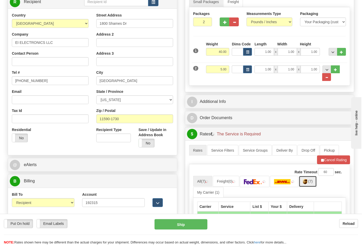
click at [313, 182] on span "(7)" at bounding box center [311, 181] width 4 height 4
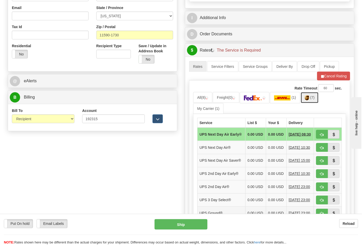
scroll to position [229, 0]
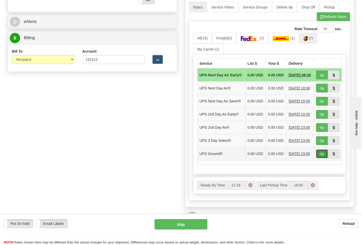
click at [321, 156] on span "button" at bounding box center [323, 154] width 4 height 3
type input "03"
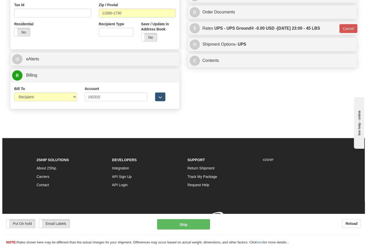
scroll to position [200, 0]
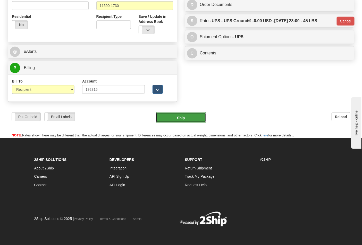
click at [184, 116] on button "Ship" at bounding box center [181, 117] width 50 height 10
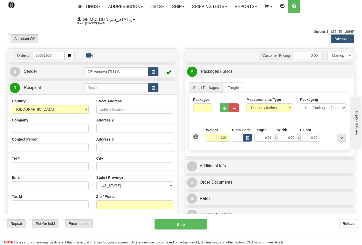
type input "86681907"
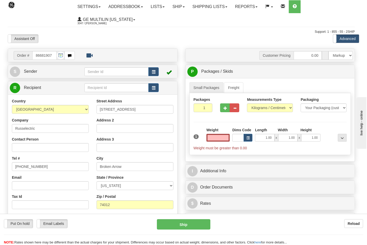
type input "0.00"
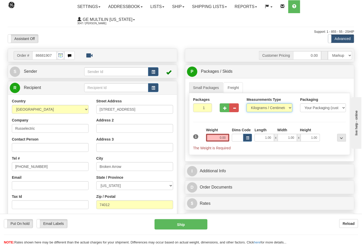
click at [259, 109] on select "Pounds / Inches Kilograms / Centimeters" at bounding box center [270, 107] width 46 height 9
select select "0"
click at [247, 104] on select "Pounds / Inches Kilograms / Centimeters" at bounding box center [270, 107] width 46 height 9
click at [225, 110] on span "button" at bounding box center [225, 107] width 4 height 3
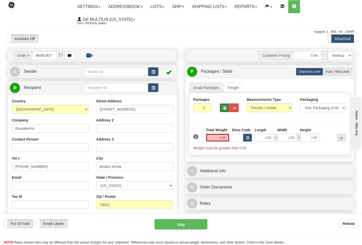
click at [225, 109] on span "button" at bounding box center [225, 107] width 4 height 3
type input "3"
click at [226, 139] on input "0.00" at bounding box center [217, 138] width 23 height 8
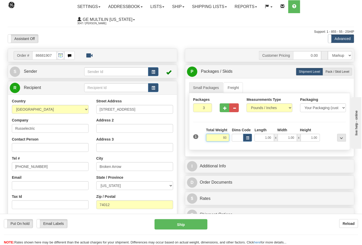
click button "Delete" at bounding box center [0, 0] width 0 height 0
type input "93.00"
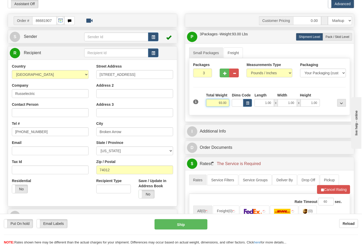
scroll to position [86, 0]
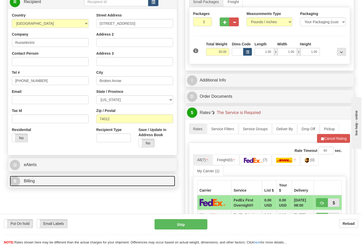
click at [43, 185] on link "B Billing" at bounding box center [93, 181] width 166 height 11
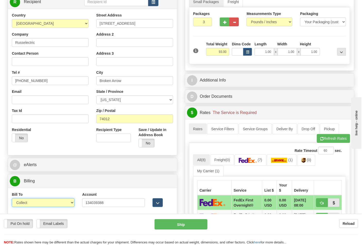
click at [35, 204] on select "Sender Recipient Third Party Collect" at bounding box center [43, 202] width 63 height 9
select select "2"
click at [12, 199] on select "Sender Recipient Third Party Collect" at bounding box center [43, 202] width 63 height 9
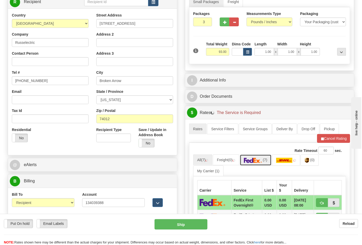
click at [254, 158] on link "(7)" at bounding box center [256, 159] width 32 height 11
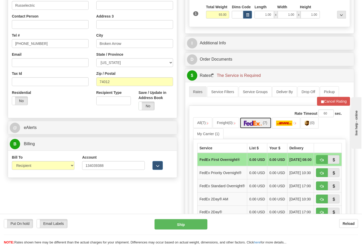
scroll to position [200, 0]
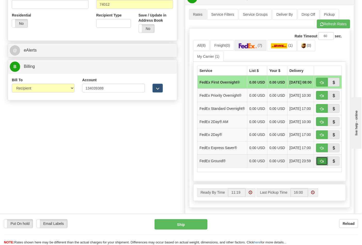
click at [322, 163] on span "button" at bounding box center [323, 161] width 4 height 3
type input "92"
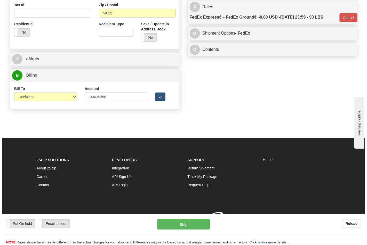
scroll to position [192, 0]
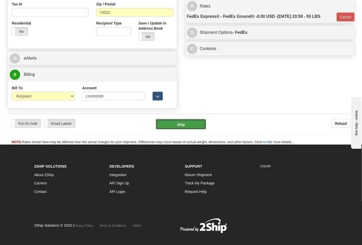
click at [177, 121] on button "Ship" at bounding box center [181, 124] width 50 height 10
